Goal: Go to known website: Go to known website

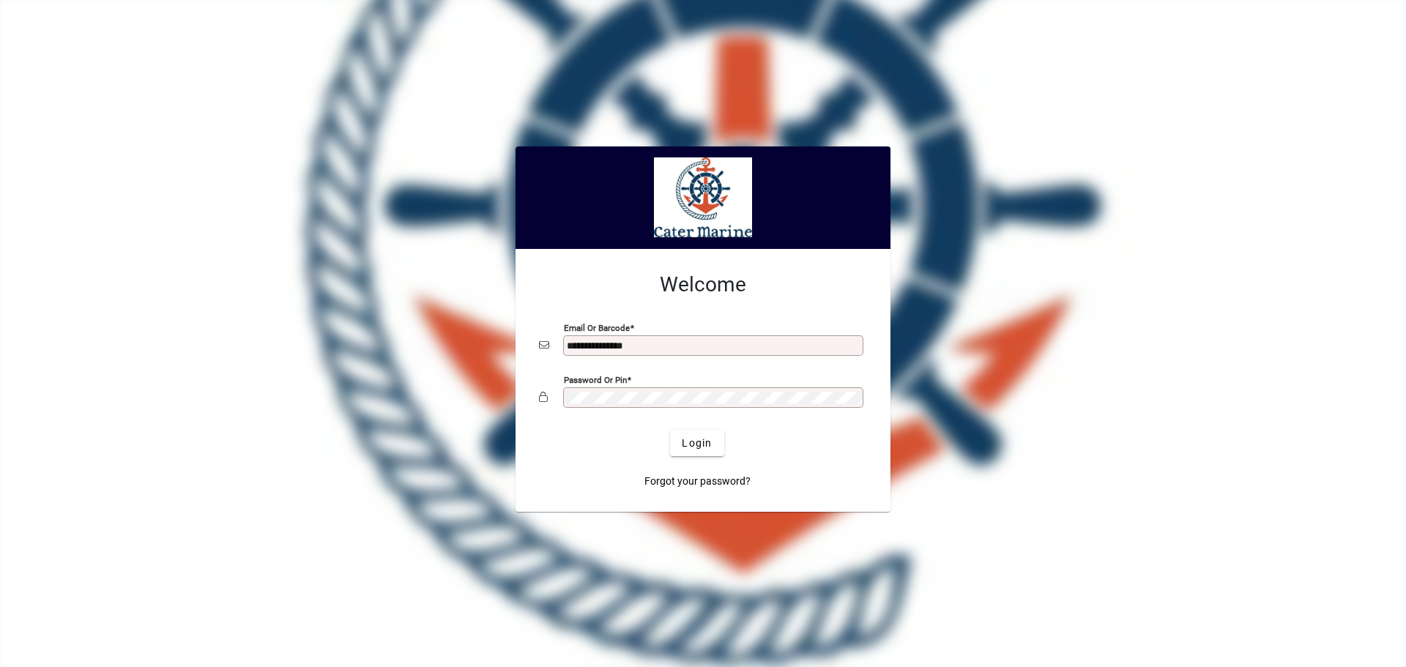
type input "**********"
click at [670, 430] on button "Login" at bounding box center [696, 443] width 53 height 26
